Goal: Book appointment/travel/reservation

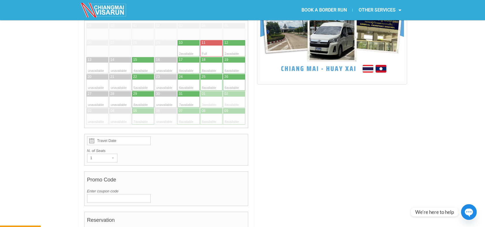
scroll to position [147, 0]
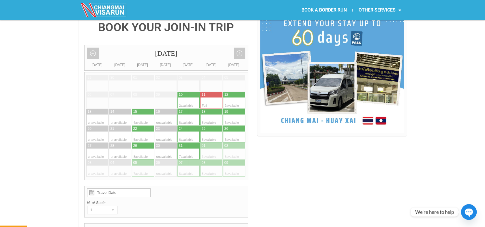
click at [233, 97] on div at bounding box center [228, 102] width 11 height 11
type input "[DATE]"
radio input "true"
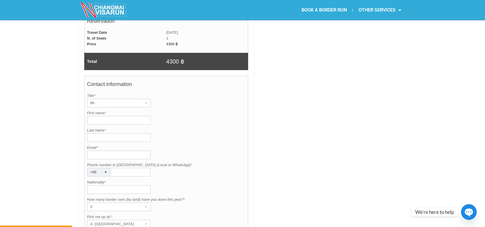
scroll to position [430, 0]
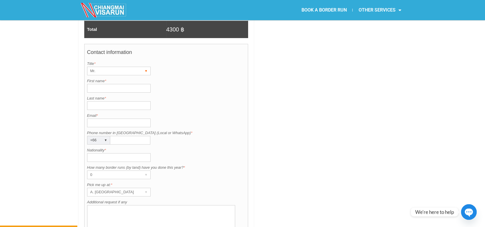
click at [107, 67] on div "Mr." at bounding box center [113, 71] width 52 height 8
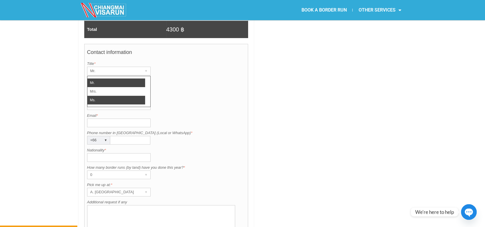
click at [97, 96] on li "Ms." at bounding box center [116, 100] width 58 height 9
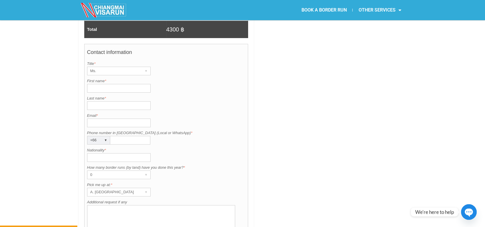
click at [112, 84] on input "First name *" at bounding box center [118, 88] width 63 height 9
paste input "Stefaniya"
type input "Stefaniya"
click at [122, 101] on input "Last name *" at bounding box center [118, 105] width 63 height 9
type input "Volkova"
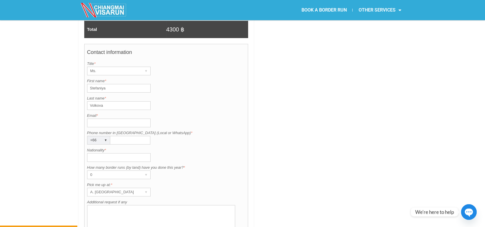
click at [96, 119] on input "Email *" at bounding box center [118, 123] width 63 height 9
paste input "[EMAIL_ADDRESS][DOMAIN_NAME]"
drag, startPoint x: 89, startPoint y: 108, endPoint x: 95, endPoint y: 107, distance: 5.2
click at [90, 119] on input "[EMAIL_ADDRESS][DOMAIN_NAME]" at bounding box center [118, 123] width 63 height 9
type input "[EMAIL_ADDRESS][DOMAIN_NAME]"
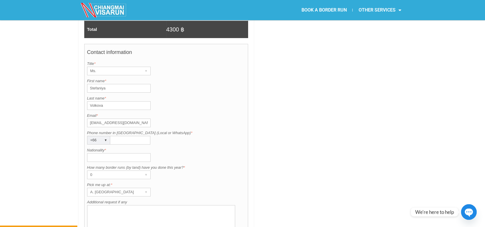
click at [119, 136] on input "Phone number in [GEOGRAPHIC_DATA] (Local or WhatsApp) *" at bounding box center [130, 140] width 40 height 9
paste input "0612692431"
type input "0612692431"
click at [119, 153] on input "Nationality *" at bounding box center [118, 157] width 63 height 9
type input "Russian"
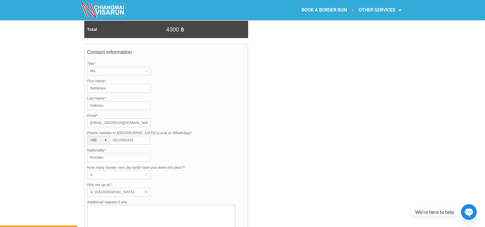
click at [100, 188] on div "A. [GEOGRAPHIC_DATA]" at bounding box center [113, 192] width 52 height 8
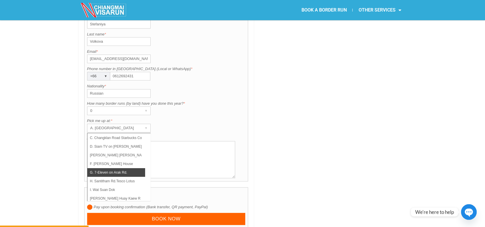
scroll to position [32, 0]
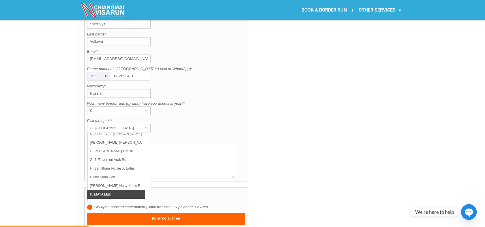
click at [103, 190] on li "K. MAYA Mall" at bounding box center [116, 194] width 58 height 9
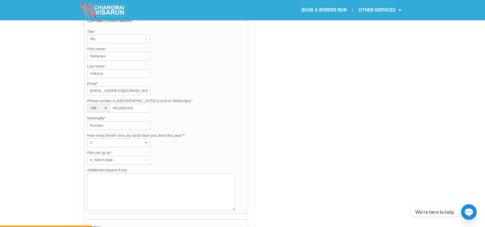
scroll to position [558, 0]
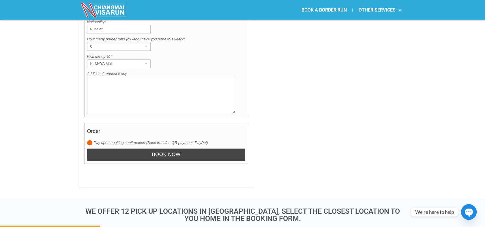
click at [124, 149] on input "Book now" at bounding box center [166, 155] width 158 height 12
